Goal: Navigation & Orientation: Understand site structure

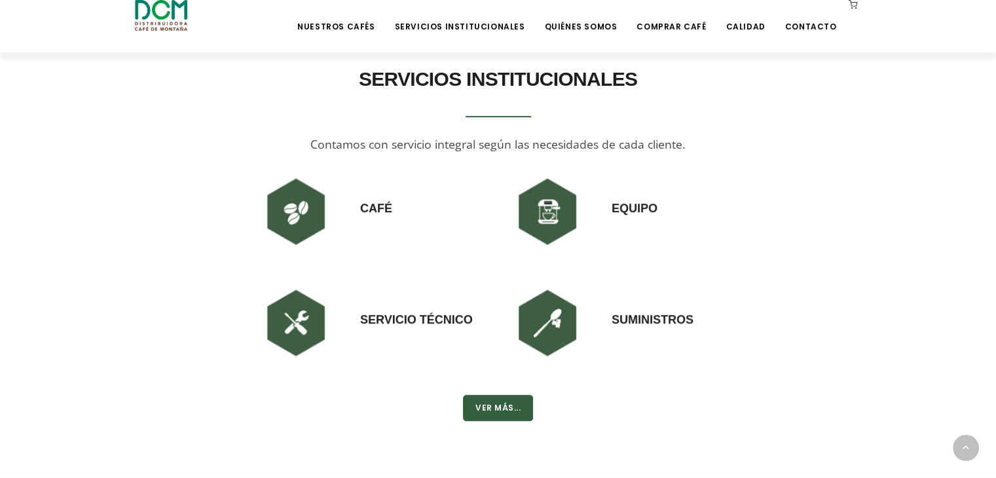
scroll to position [917, 0]
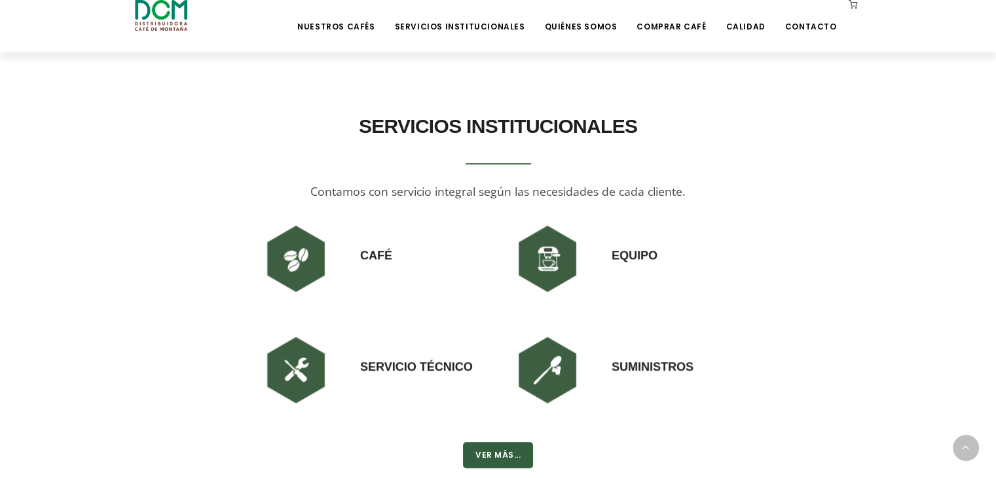
click at [298, 244] on img at bounding box center [296, 258] width 79 height 79
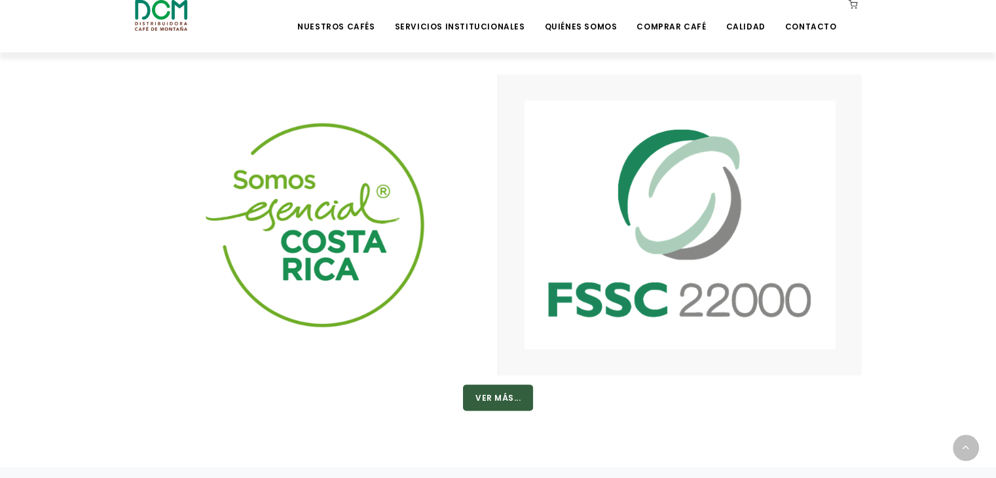
scroll to position [2132, 0]
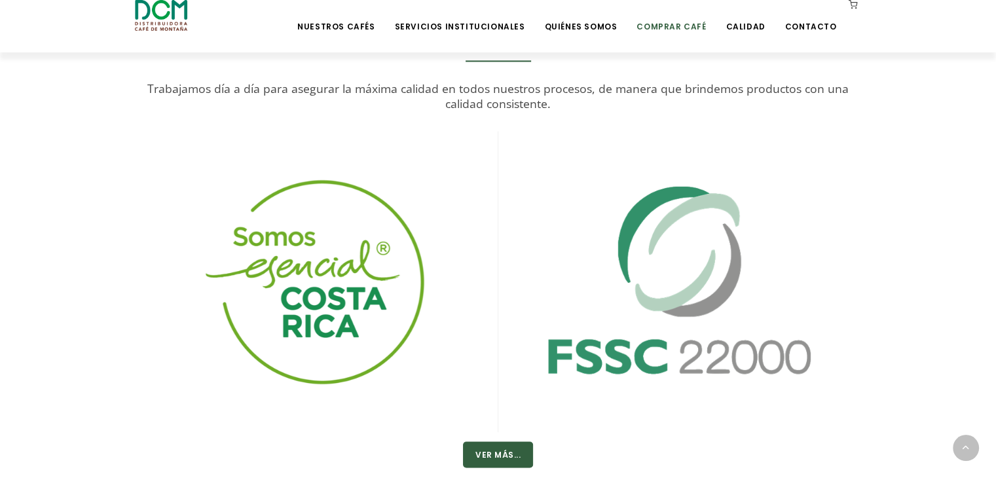
click at [693, 31] on link "Comprar Café" at bounding box center [671, 16] width 85 height 31
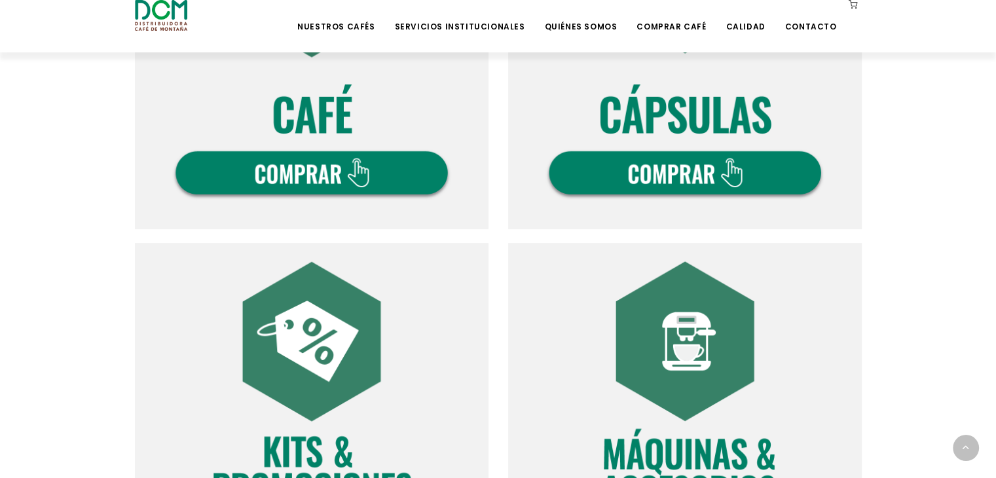
scroll to position [589, 0]
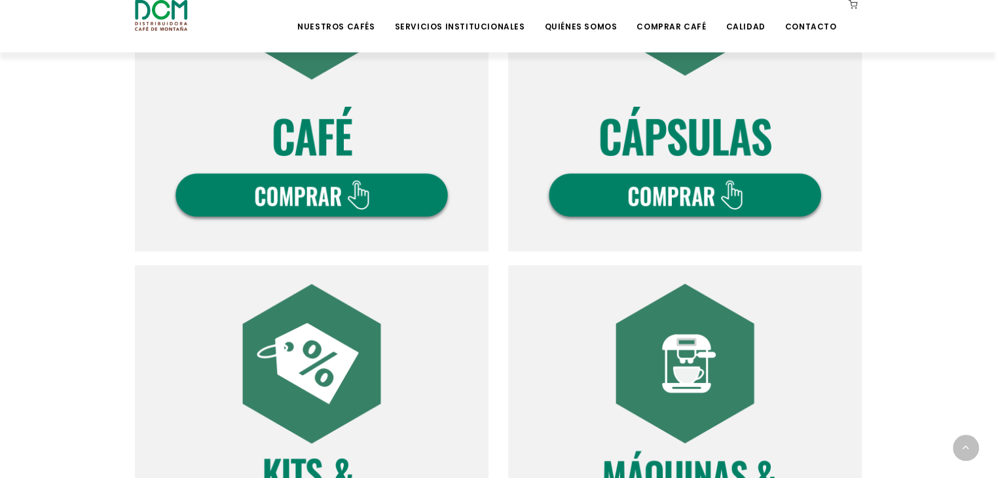
click at [380, 204] on img at bounding box center [312, 75] width 354 height 354
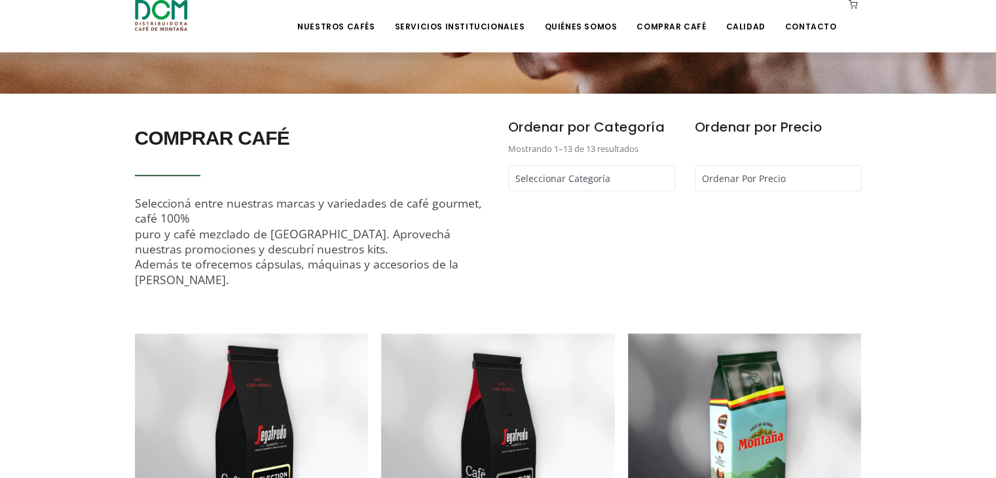
scroll to position [249, 0]
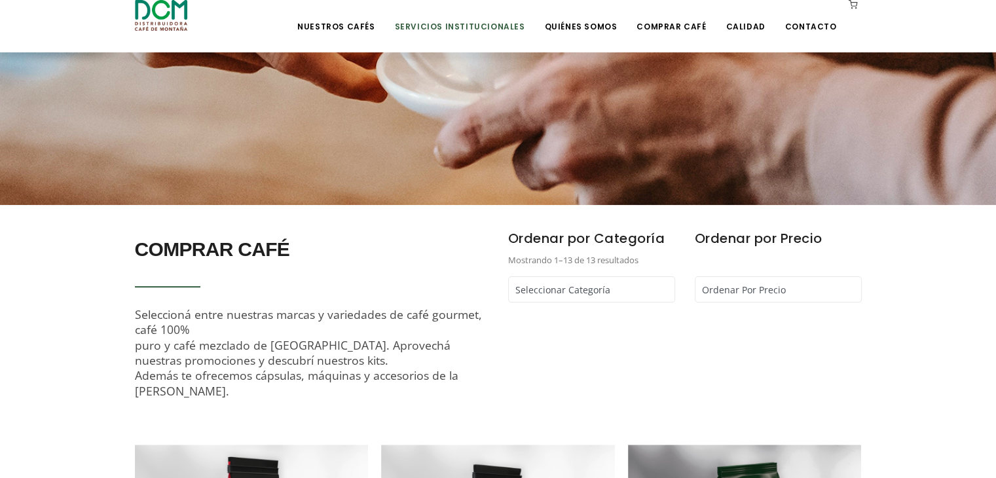
click at [524, 22] on link "Servicios Institucionales" at bounding box center [459, 16] width 146 height 31
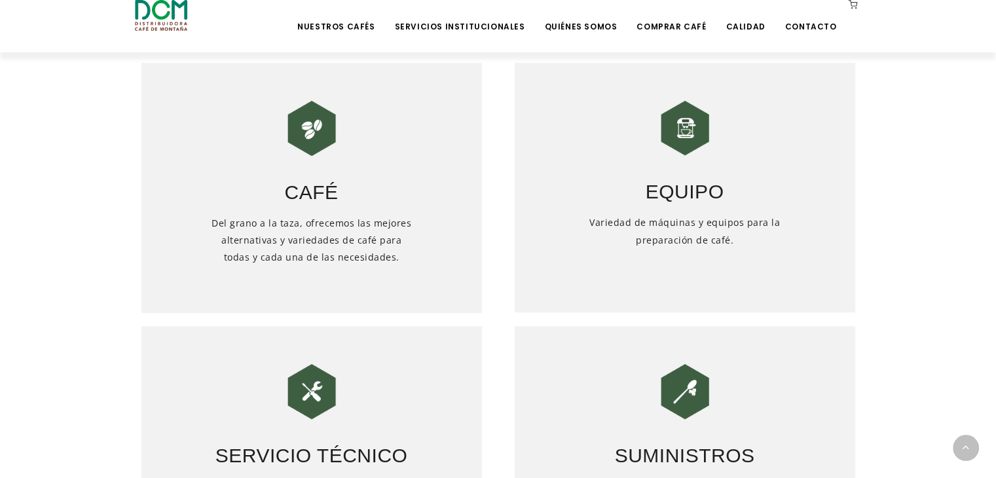
scroll to position [589, 0]
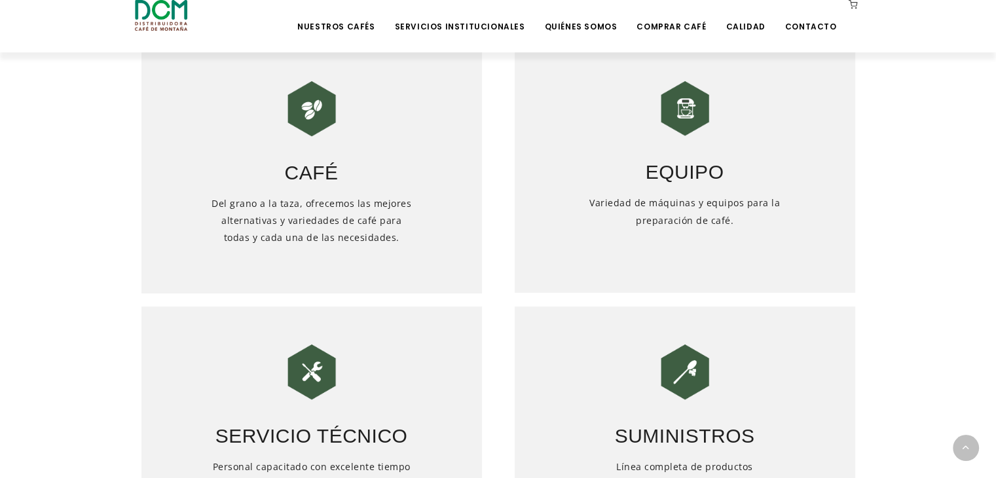
click at [412, 231] on h5 "Del grano a la taza, ofrecemos las mejores alternativas y variedades de café pa…" at bounding box center [312, 237] width 204 height 85
click at [343, 131] on img at bounding box center [311, 108] width 65 height 65
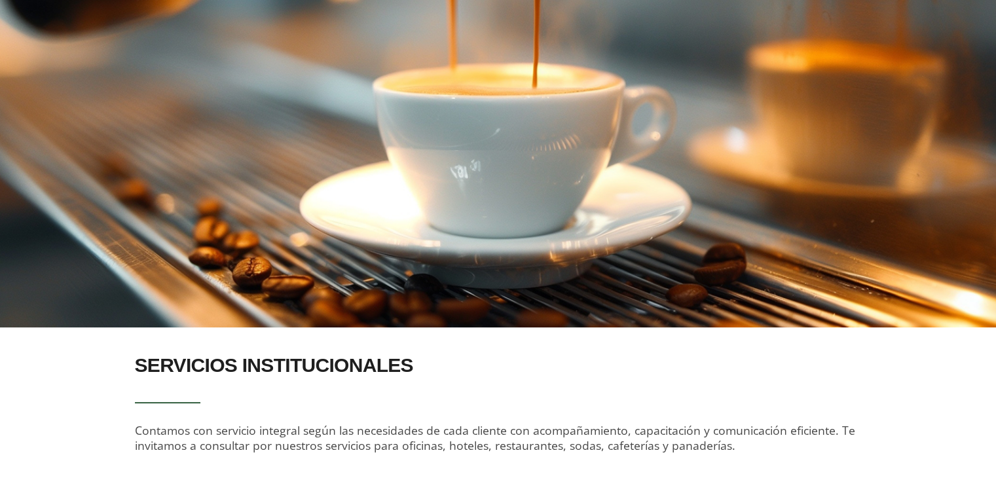
scroll to position [0, 0]
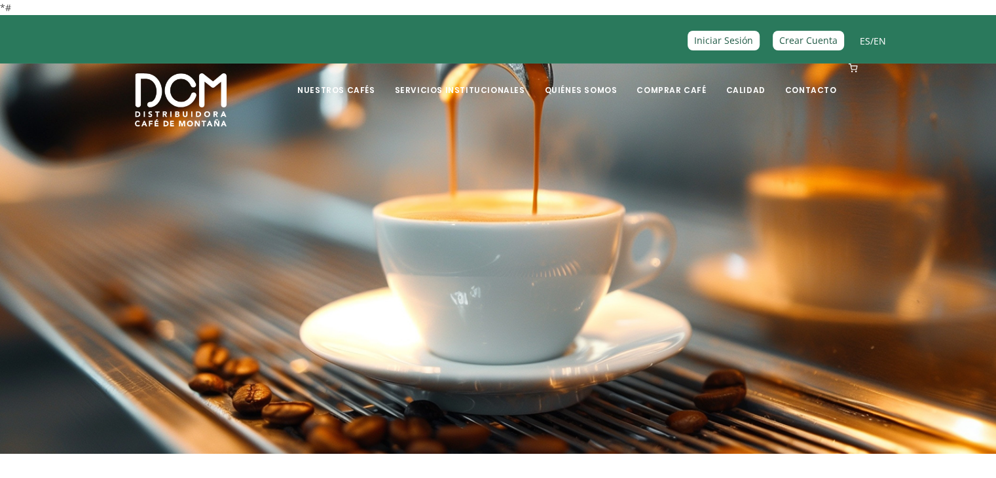
click at [174, 84] on img at bounding box center [181, 99] width 92 height 53
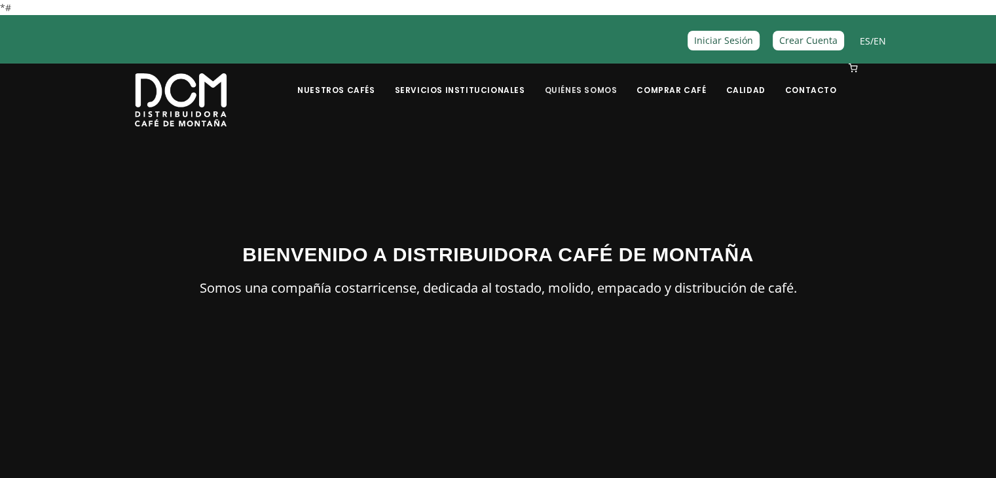
click at [608, 92] on link "Quiénes Somos" at bounding box center [580, 80] width 88 height 31
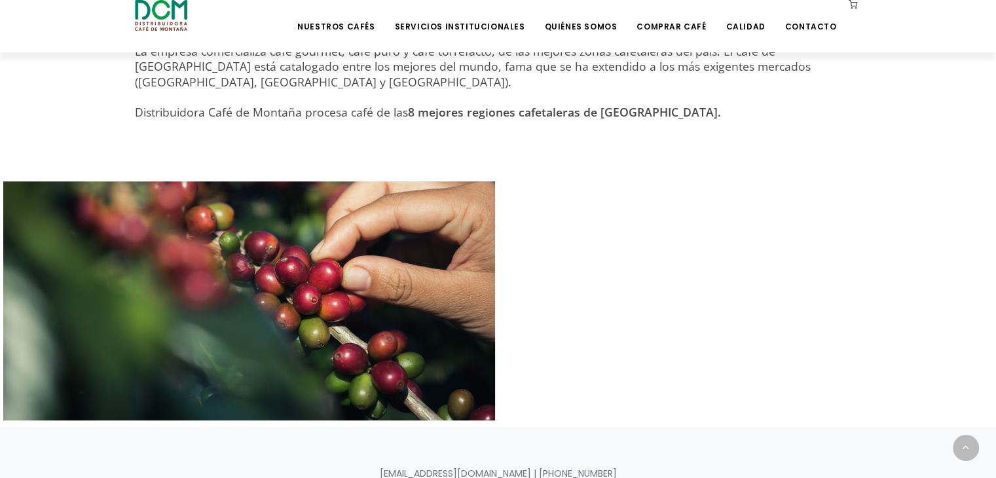
scroll to position [683, 0]
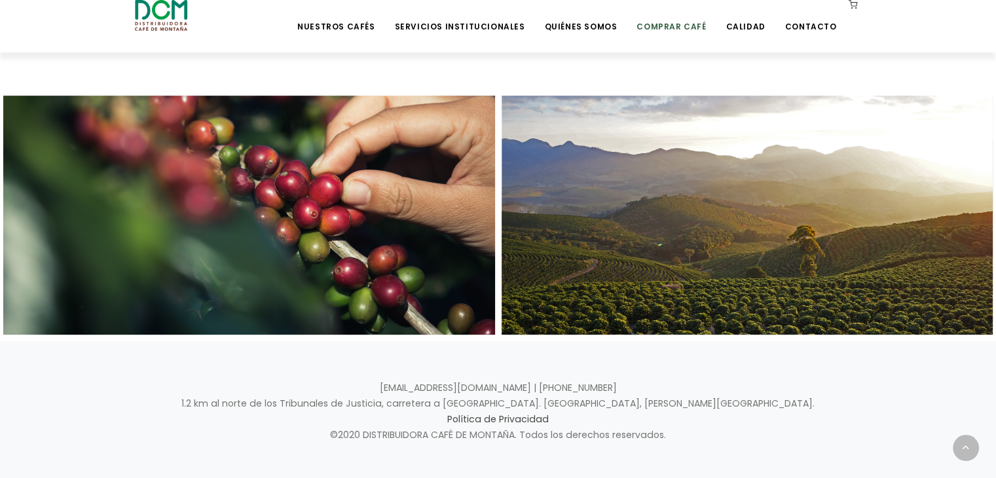
click at [661, 22] on link "Comprar Café" at bounding box center [671, 16] width 85 height 31
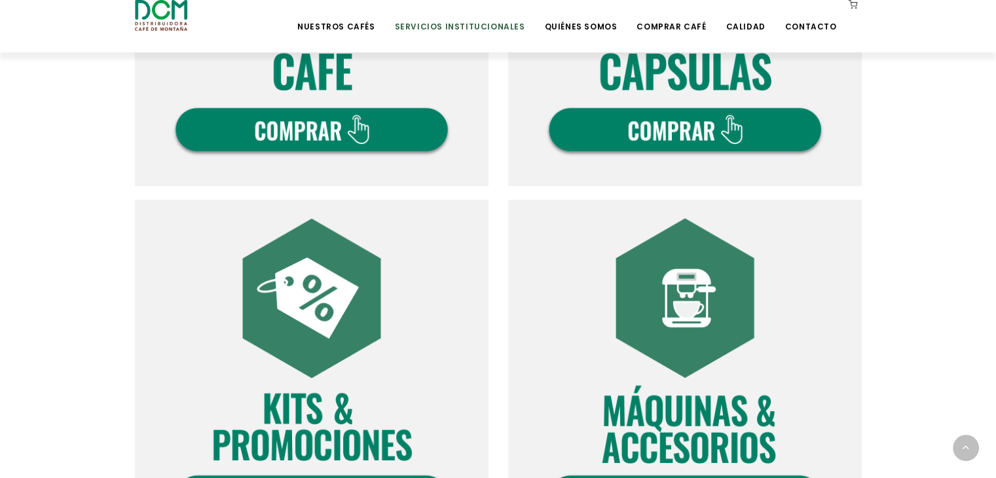
scroll to position [581, 0]
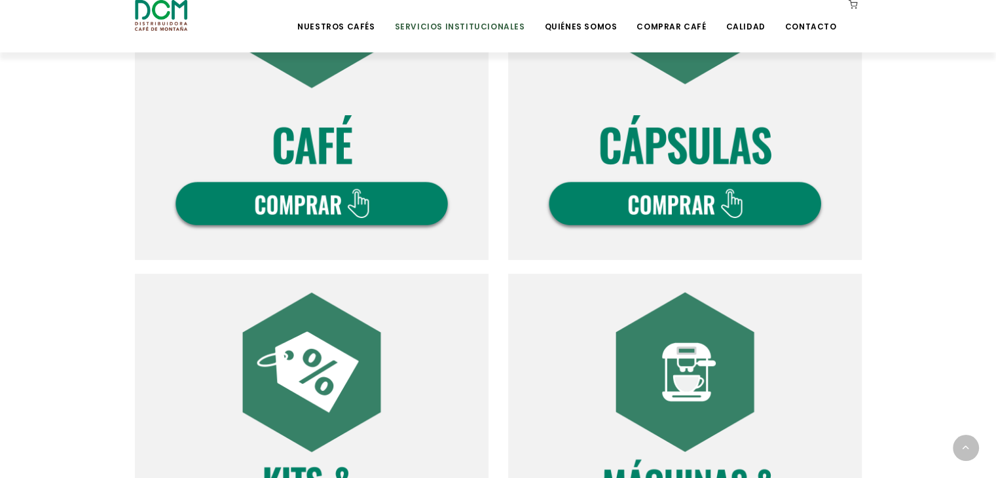
click at [502, 12] on link "Servicios Institucionales" at bounding box center [459, 16] width 146 height 31
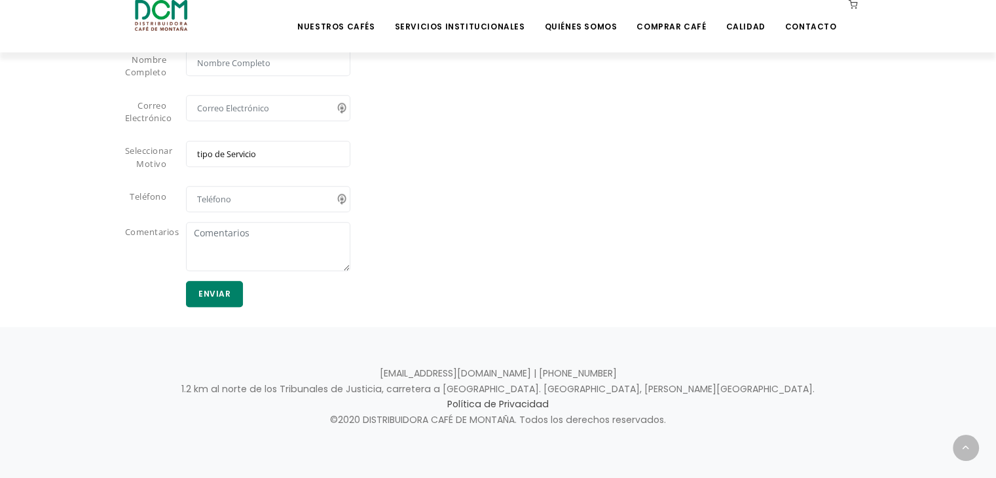
scroll to position [1139, 0]
